Goal: Transaction & Acquisition: Subscribe to service/newsletter

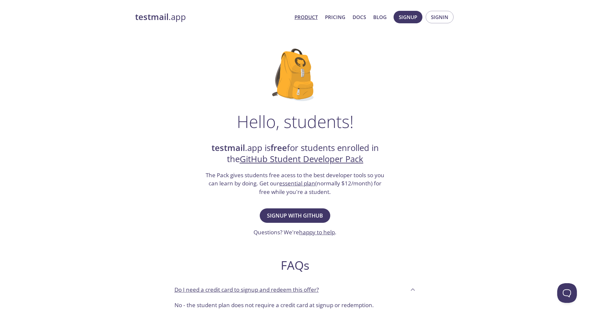
click at [310, 16] on link "Product" at bounding box center [306, 17] width 23 height 9
click at [291, 191] on h3 "The Pack gives students free acess to the best developer tools so you can learn…" at bounding box center [295, 183] width 180 height 25
click at [295, 217] on span "Signup with GitHub" at bounding box center [295, 215] width 56 height 9
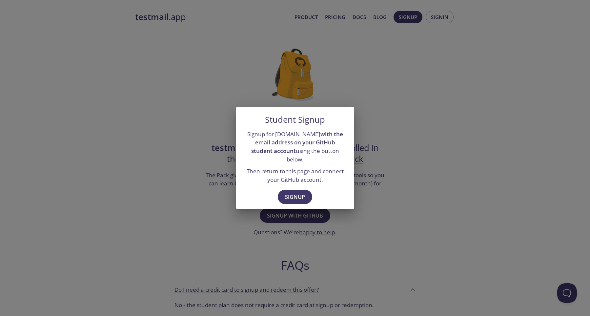
click at [369, 172] on div "Student Signup Signup for testmail.app with the email address on your GitHub st…" at bounding box center [295, 158] width 590 height 316
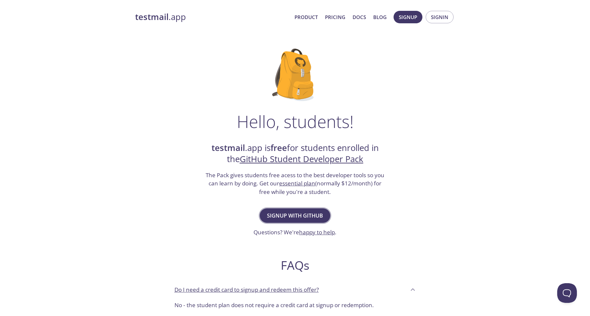
click at [308, 216] on span "Signup with GitHub" at bounding box center [295, 215] width 56 height 9
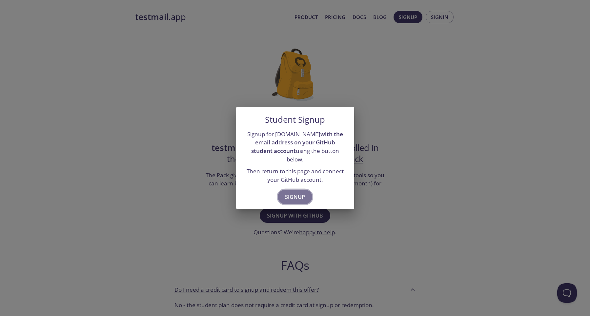
click at [303, 194] on span "Signup" at bounding box center [295, 196] width 20 height 9
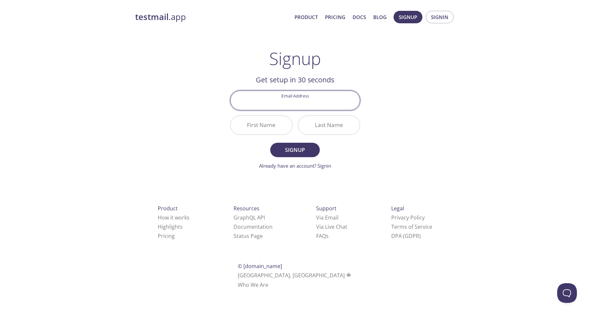
click at [305, 105] on input "Email Address" at bounding box center [295, 100] width 129 height 19
type input "[EMAIL_ADDRESS][DOMAIN_NAME]"
click at [275, 127] on input "Ankus" at bounding box center [262, 125] width 62 height 19
type input "[PERSON_NAME]"
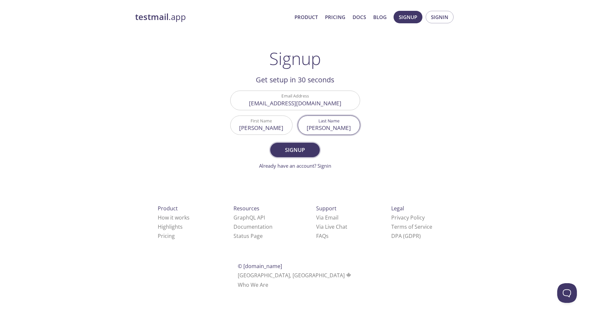
type input "[PERSON_NAME]"
click at [289, 152] on span "Signup" at bounding box center [295, 149] width 35 height 9
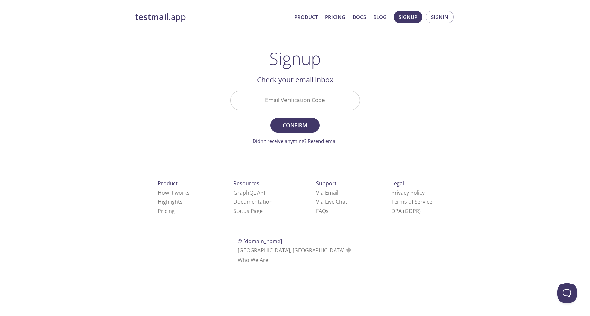
click at [303, 104] on input "Email Verification Code" at bounding box center [295, 100] width 129 height 19
type input "6LUDU6U"
click at [299, 121] on span "Confirm" at bounding box center [295, 125] width 35 height 9
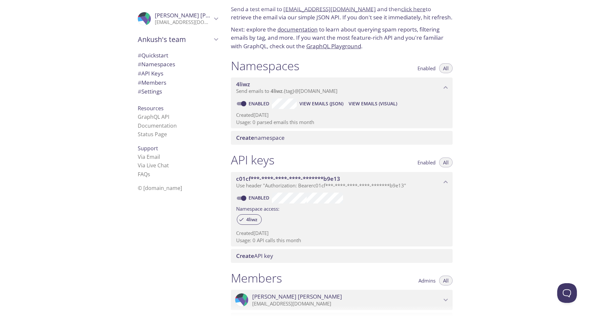
scroll to position [28, 0]
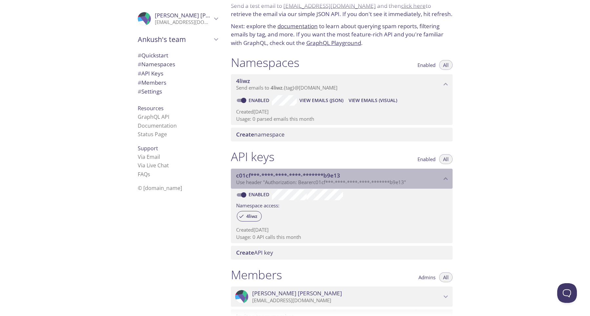
click at [436, 181] on p "Use header "Authorization: Bearer c01cf***-****-****-****-*******b9e13 "" at bounding box center [338, 182] width 205 height 7
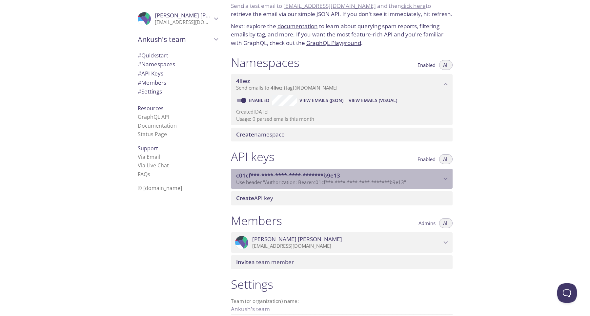
click at [436, 181] on p "Use header "Authorization: Bearer c01cf***-****-****-****-*******b9e13 "" at bounding box center [338, 182] width 205 height 7
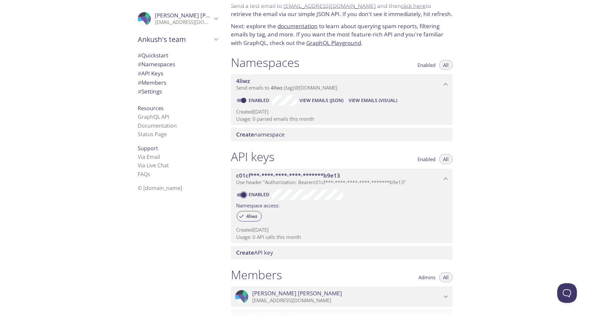
click at [243, 194] on input "Enabled" at bounding box center [244, 195] width 24 height 8
click at [240, 195] on input "Disabled" at bounding box center [239, 195] width 24 height 8
checkbox input "true"
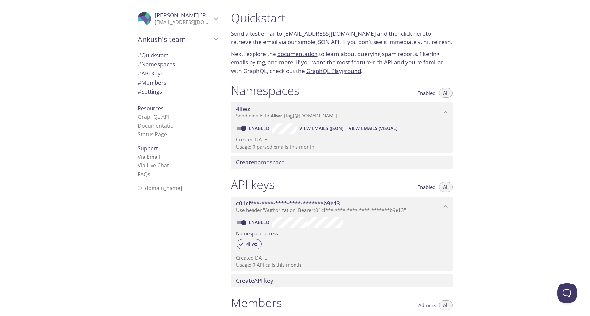
click at [318, 161] on span "Create namespace" at bounding box center [343, 162] width 214 height 7
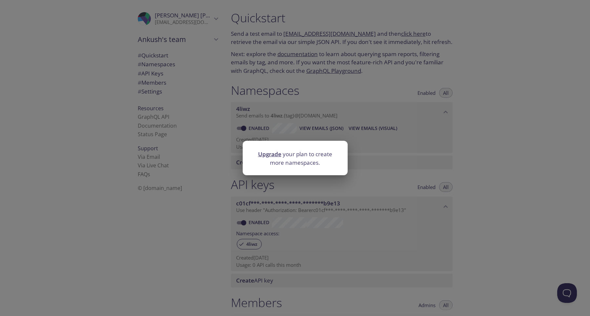
click at [371, 162] on div "Upgrade your plan to create more namespaces." at bounding box center [295, 158] width 590 height 316
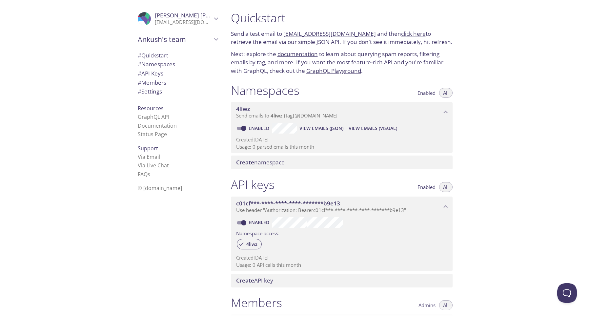
click at [315, 132] on span "View Emails (JSON)" at bounding box center [322, 128] width 44 height 8
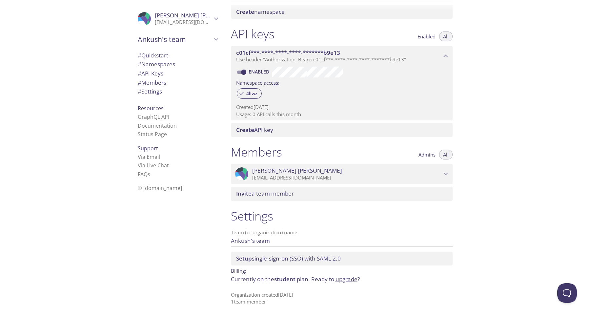
scroll to position [145, 0]
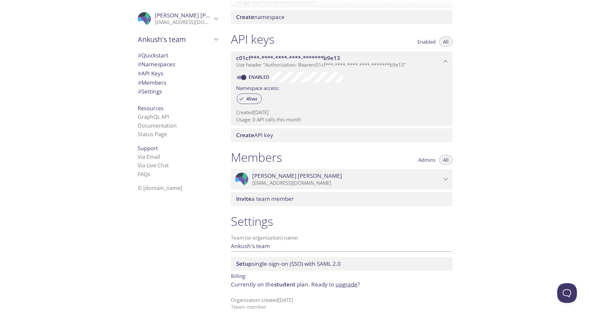
click at [350, 286] on link "upgrade" at bounding box center [347, 285] width 22 height 8
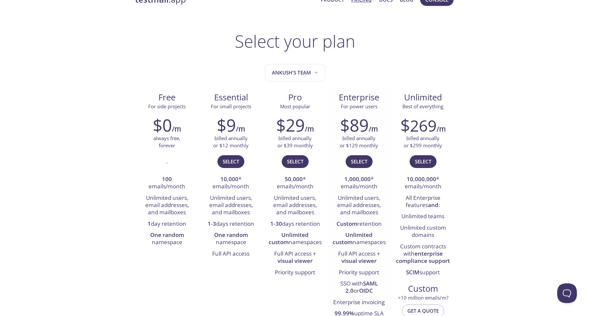
scroll to position [19, 0]
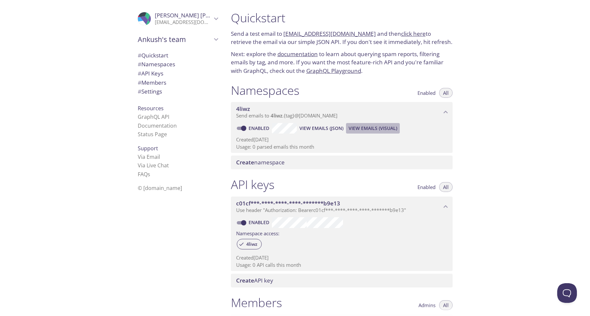
click at [383, 128] on span "View Emails (Visual)" at bounding box center [373, 128] width 49 height 8
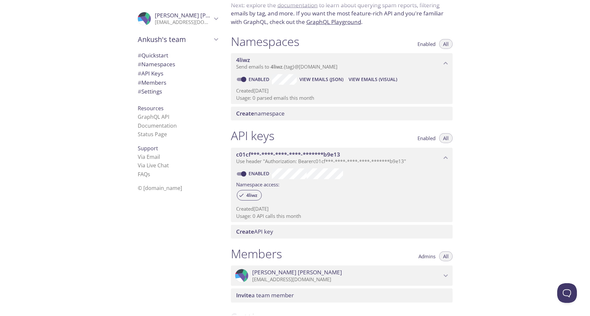
scroll to position [50, 0]
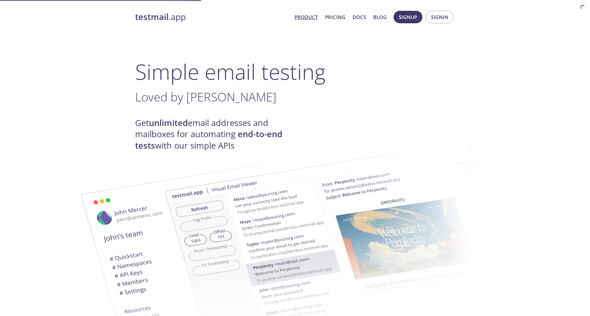
click at [418, 16] on nav "Product Pricing Docs Blog Signup Signin" at bounding box center [372, 17] width 166 height 16
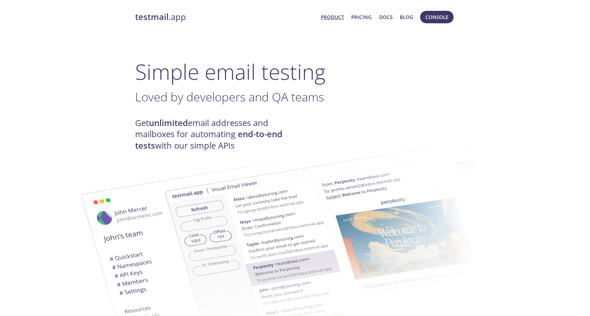
click at [453, 19] on span "Console" at bounding box center [437, 17] width 37 height 16
click at [450, 19] on button "Console" at bounding box center [436, 17] width 33 height 12
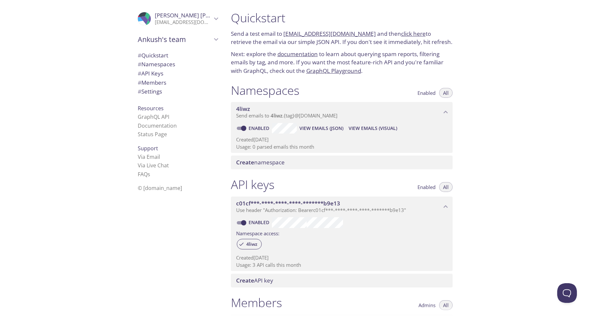
click at [158, 57] on span "# Quickstart" at bounding box center [153, 56] width 31 height 8
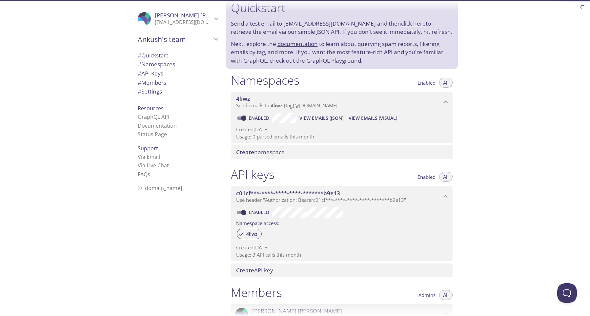
scroll to position [11, 0]
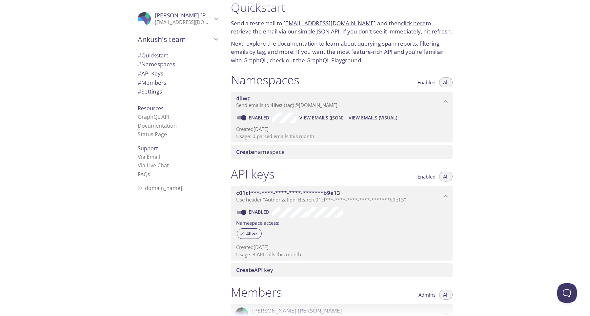
click at [161, 67] on span "# Namespaces" at bounding box center [156, 64] width 37 height 8
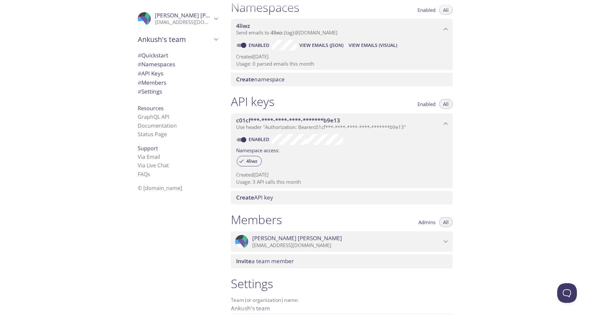
click at [161, 73] on span "# API Keys" at bounding box center [151, 74] width 26 height 8
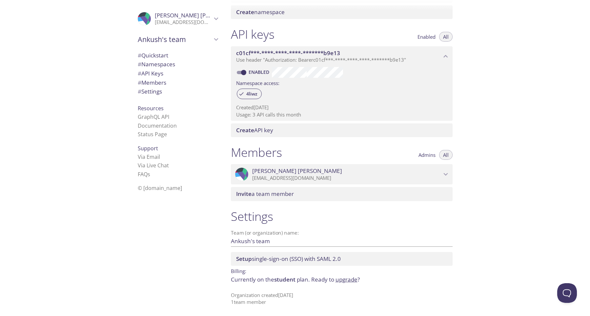
scroll to position [151, 0]
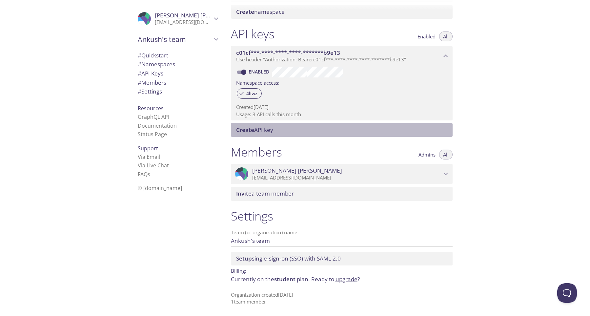
click at [279, 129] on span "Create API key" at bounding box center [343, 129] width 214 height 7
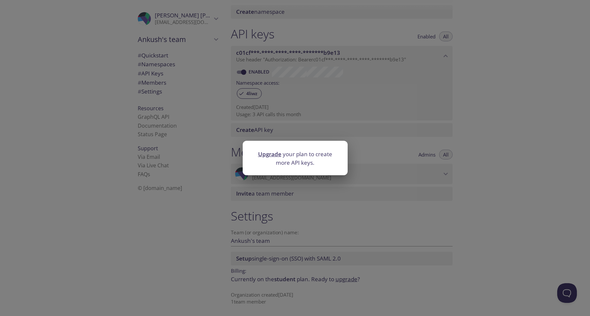
click at [334, 139] on div "Upgrade your plan to create more API keys." at bounding box center [295, 158] width 590 height 316
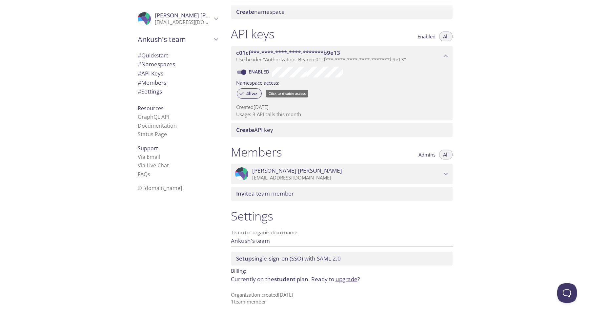
click at [251, 94] on span "4liwz" at bounding box center [251, 94] width 19 height 6
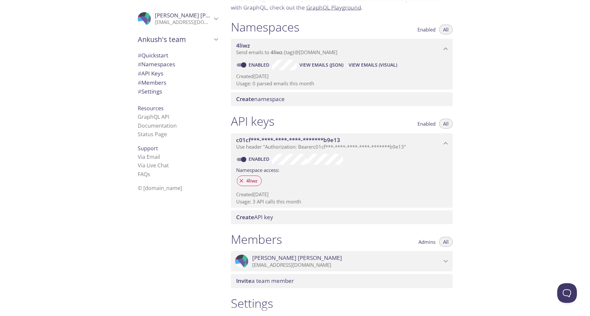
scroll to position [64, 0]
click at [254, 179] on span "4liwz" at bounding box center [251, 181] width 19 height 6
click at [444, 123] on span "All" at bounding box center [446, 123] width 6 height 0
click at [163, 126] on link "Documentation" at bounding box center [157, 125] width 39 height 7
